Goal: Navigation & Orientation: Find specific page/section

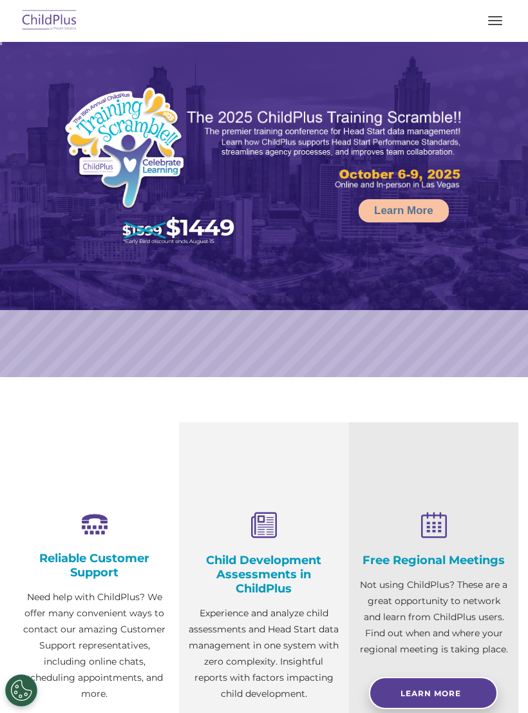
scroll to position [48, 0]
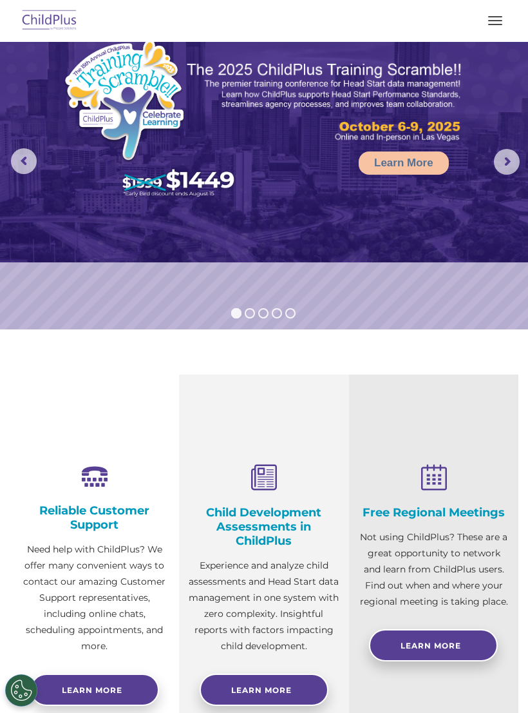
select select "MEDIUM"
click at [49, 28] on img at bounding box center [49, 21] width 61 height 30
click at [64, 15] on img at bounding box center [49, 21] width 61 height 30
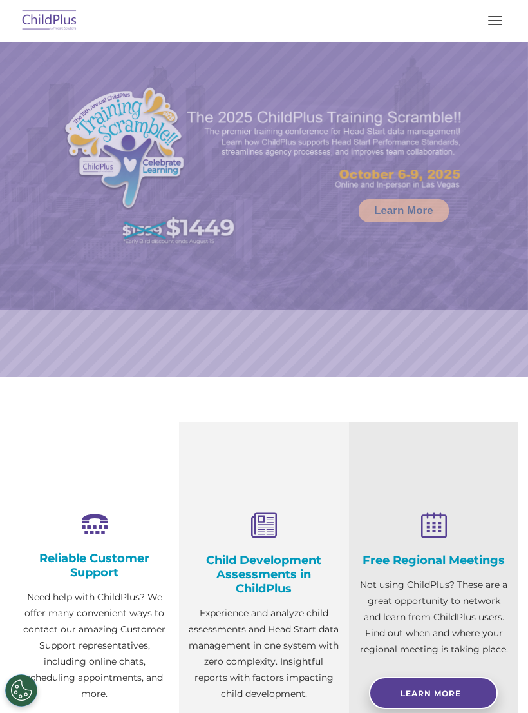
select select "MEDIUM"
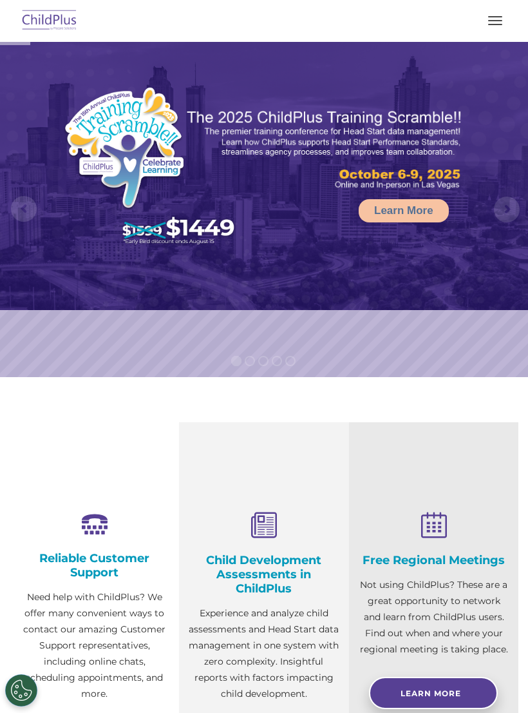
click at [492, 20] on span "button" at bounding box center [496, 20] width 14 height 1
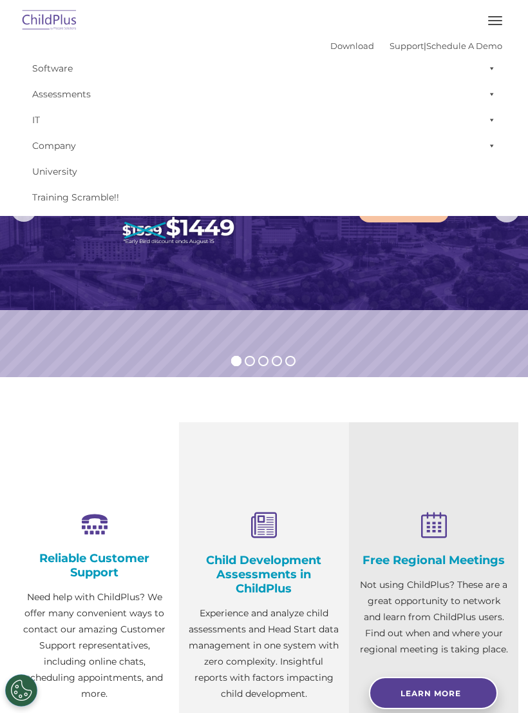
click at [48, 62] on link "Software" at bounding box center [264, 68] width 477 height 26
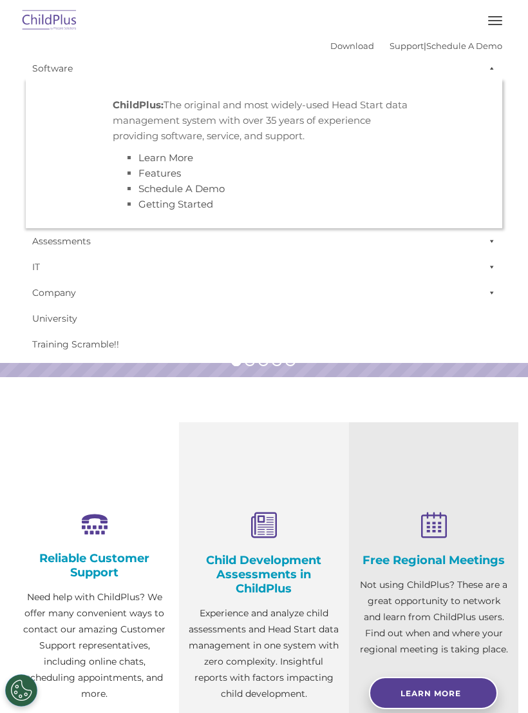
click at [490, 23] on button "button" at bounding box center [495, 20] width 27 height 21
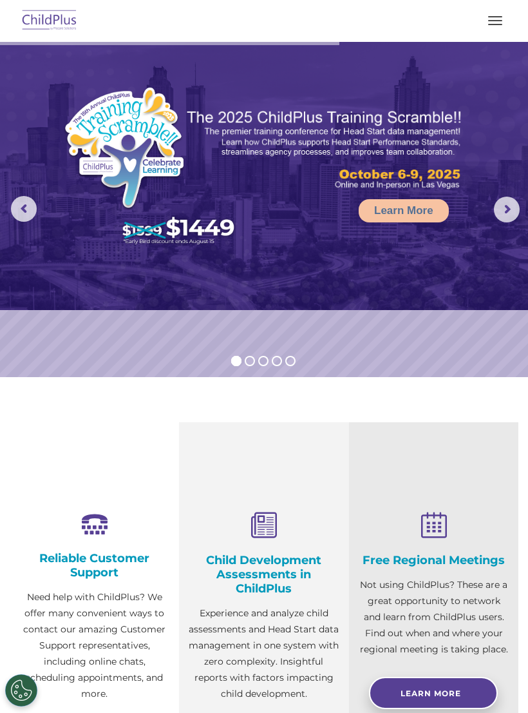
click at [498, 21] on button "button" at bounding box center [495, 20] width 27 height 21
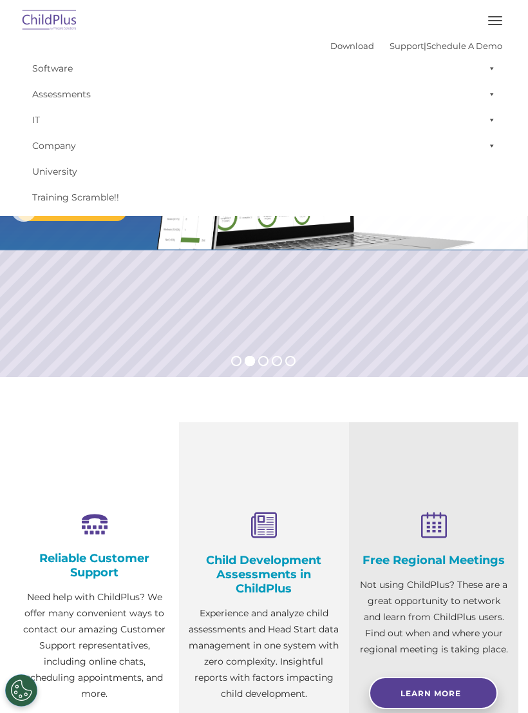
click at [64, 93] on link "Assessments" at bounding box center [264, 94] width 477 height 26
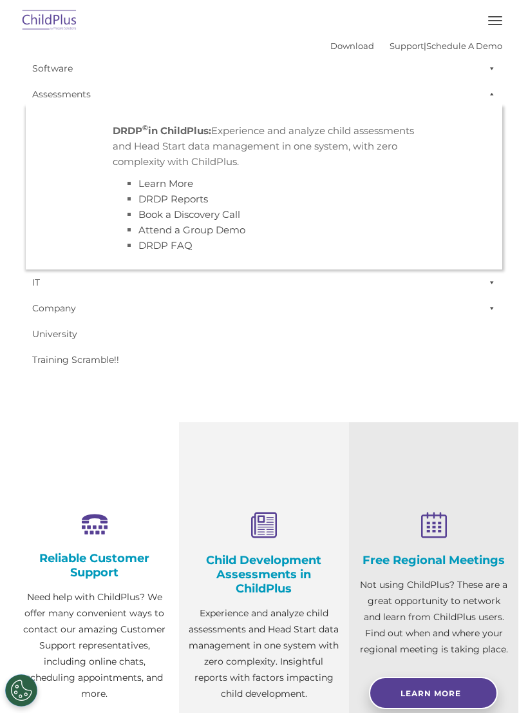
click at [498, 21] on span "button" at bounding box center [496, 20] width 14 height 1
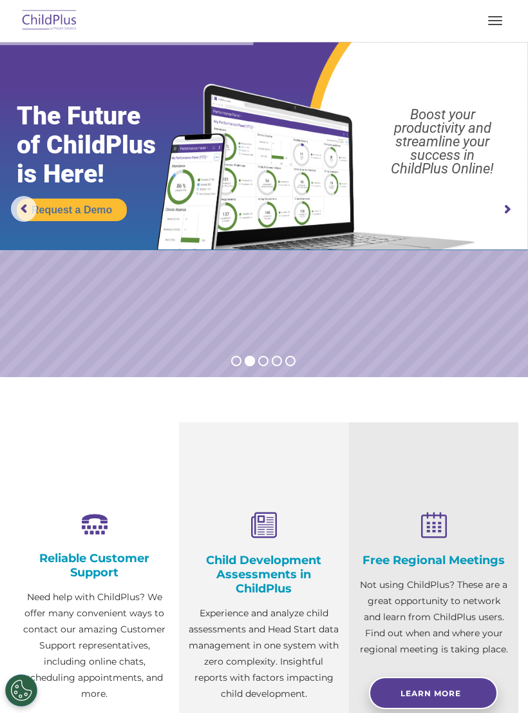
click at [487, 21] on button "button" at bounding box center [495, 20] width 27 height 21
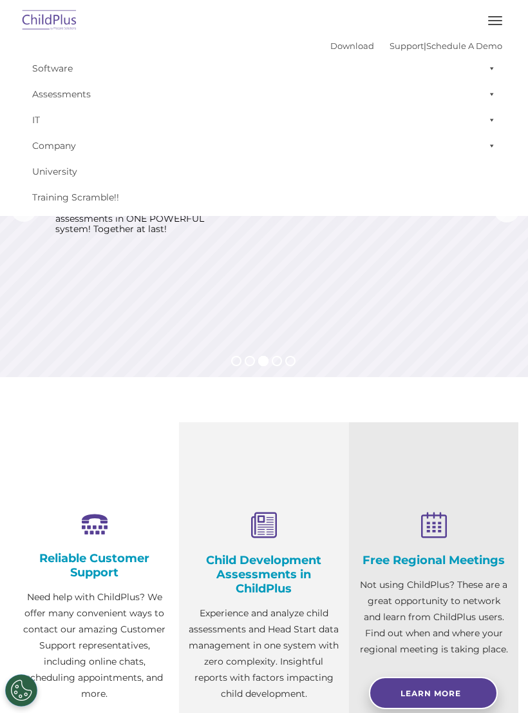
click at [393, 43] on link "Support" at bounding box center [407, 46] width 34 height 10
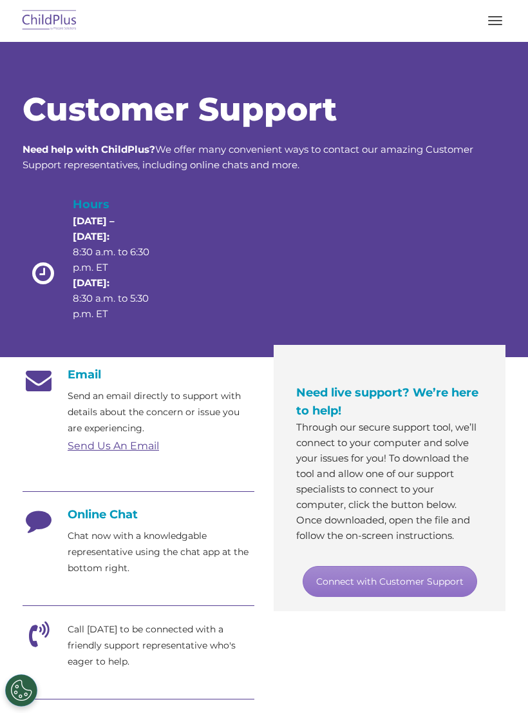
click at [54, 9] on img at bounding box center [49, 21] width 61 height 30
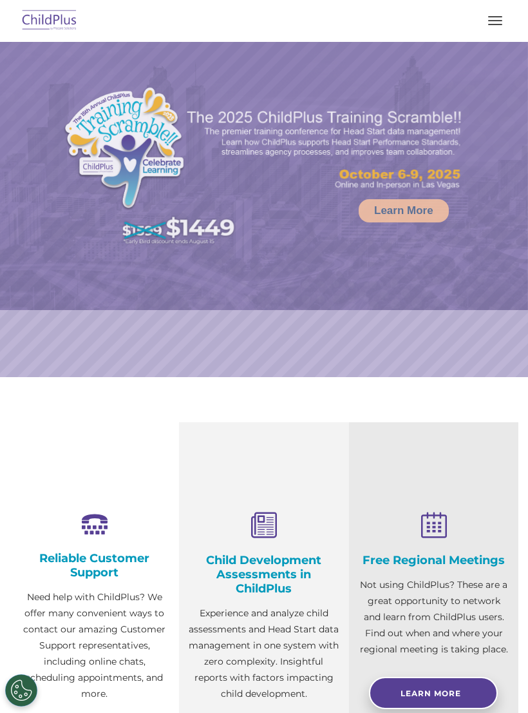
select select "MEDIUM"
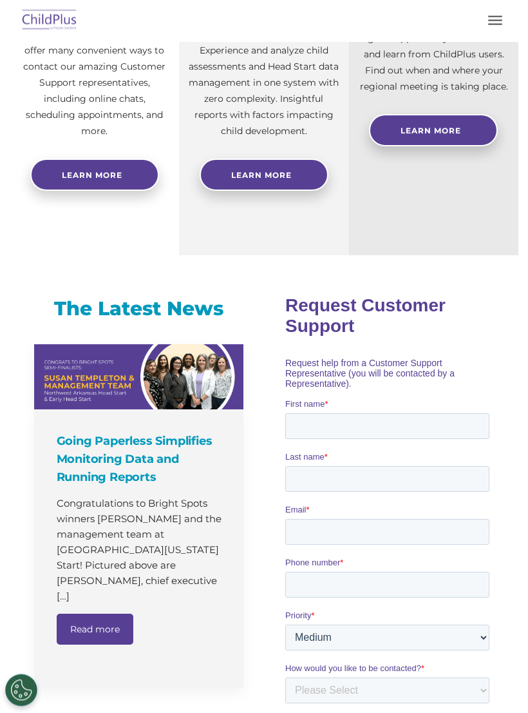
scroll to position [584, 0]
